Goal: Task Accomplishment & Management: Use online tool/utility

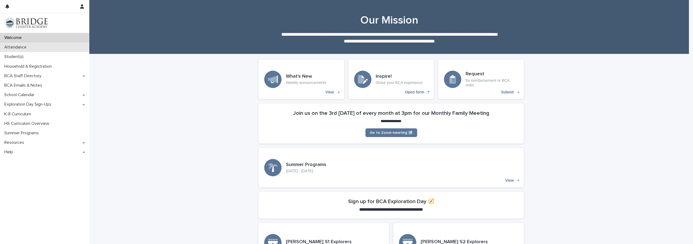
click at [24, 46] on p "Attendance" at bounding box center [16, 47] width 29 height 5
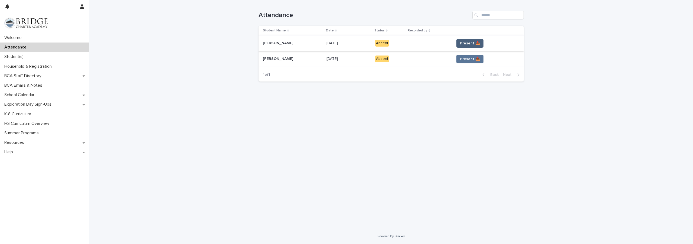
click at [470, 43] on span "Present 📥" at bounding box center [470, 43] width 20 height 5
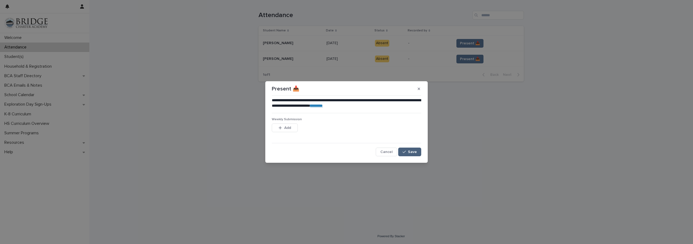
click at [415, 149] on button "Save" at bounding box center [409, 152] width 23 height 9
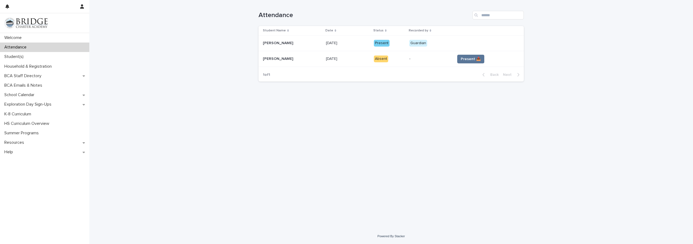
click at [466, 57] on span "Present 📥" at bounding box center [471, 58] width 20 height 5
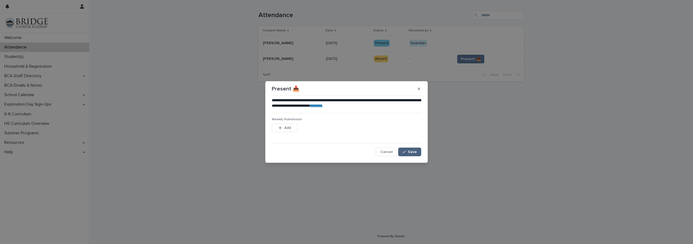
click at [411, 149] on button "Save" at bounding box center [409, 152] width 23 height 9
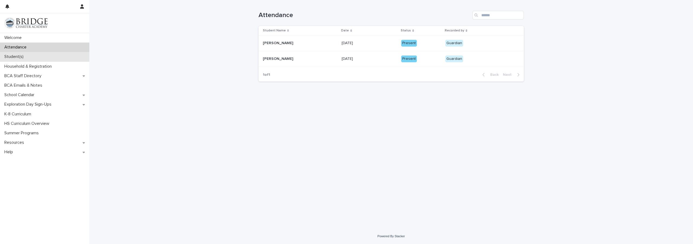
click at [21, 54] on p "Student(s)" at bounding box center [15, 56] width 26 height 5
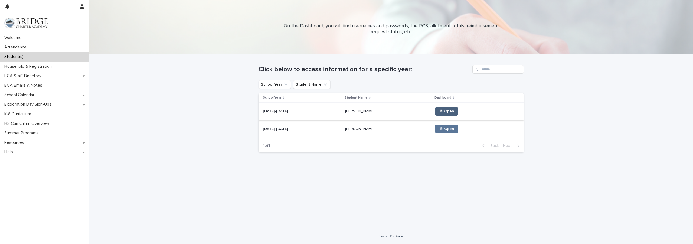
click at [441, 110] on span "🖱 Open" at bounding box center [447, 111] width 15 height 4
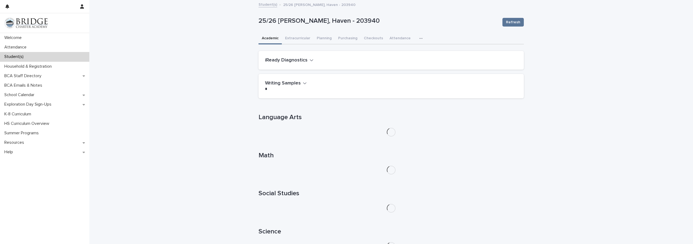
click at [303, 60] on h2 "iReady Diagnostics" at bounding box center [286, 60] width 43 height 6
